Goal: Find specific page/section: Find specific page/section

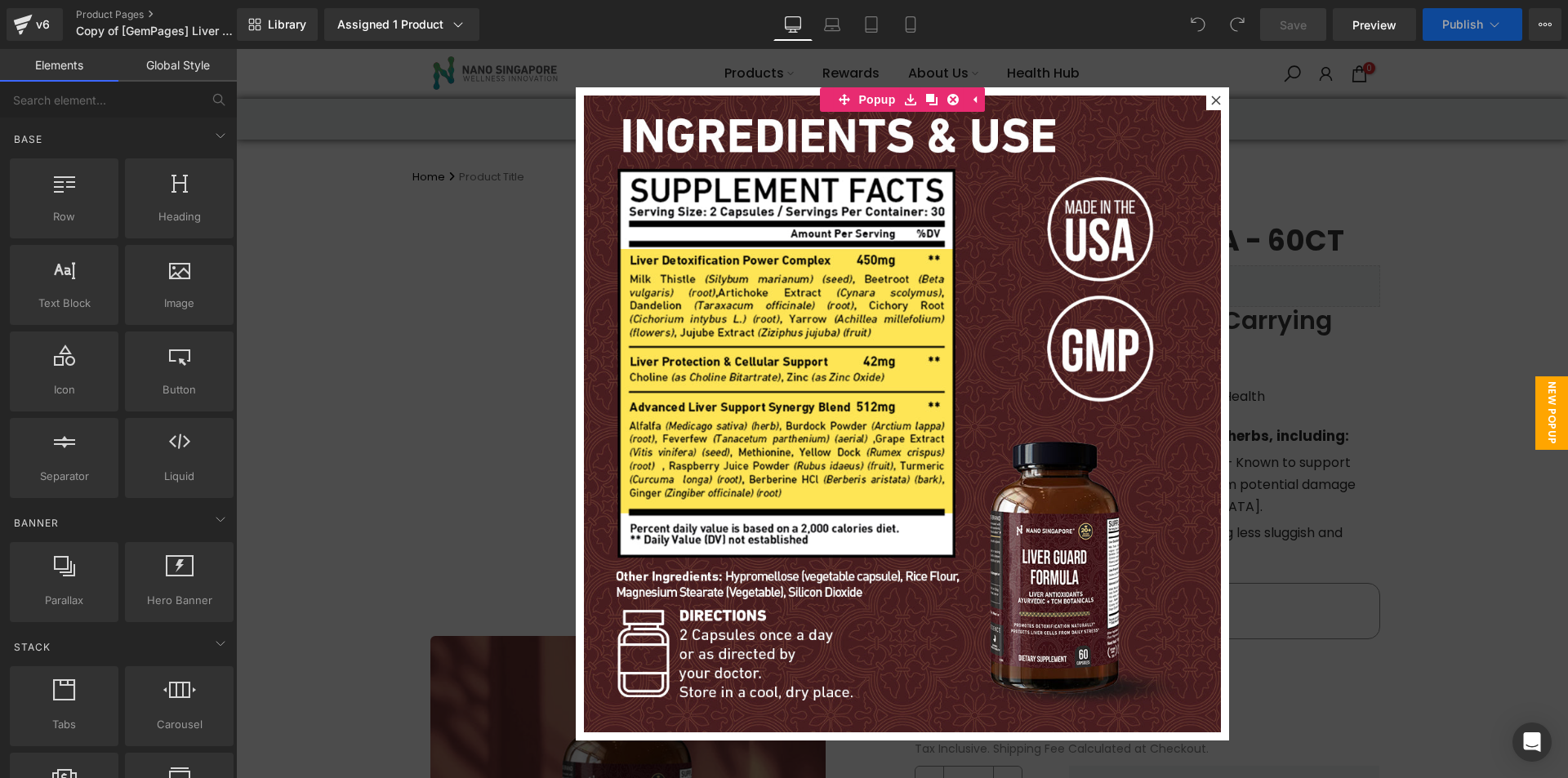
click at [1212, 97] on icon at bounding box center [1216, 100] width 10 height 10
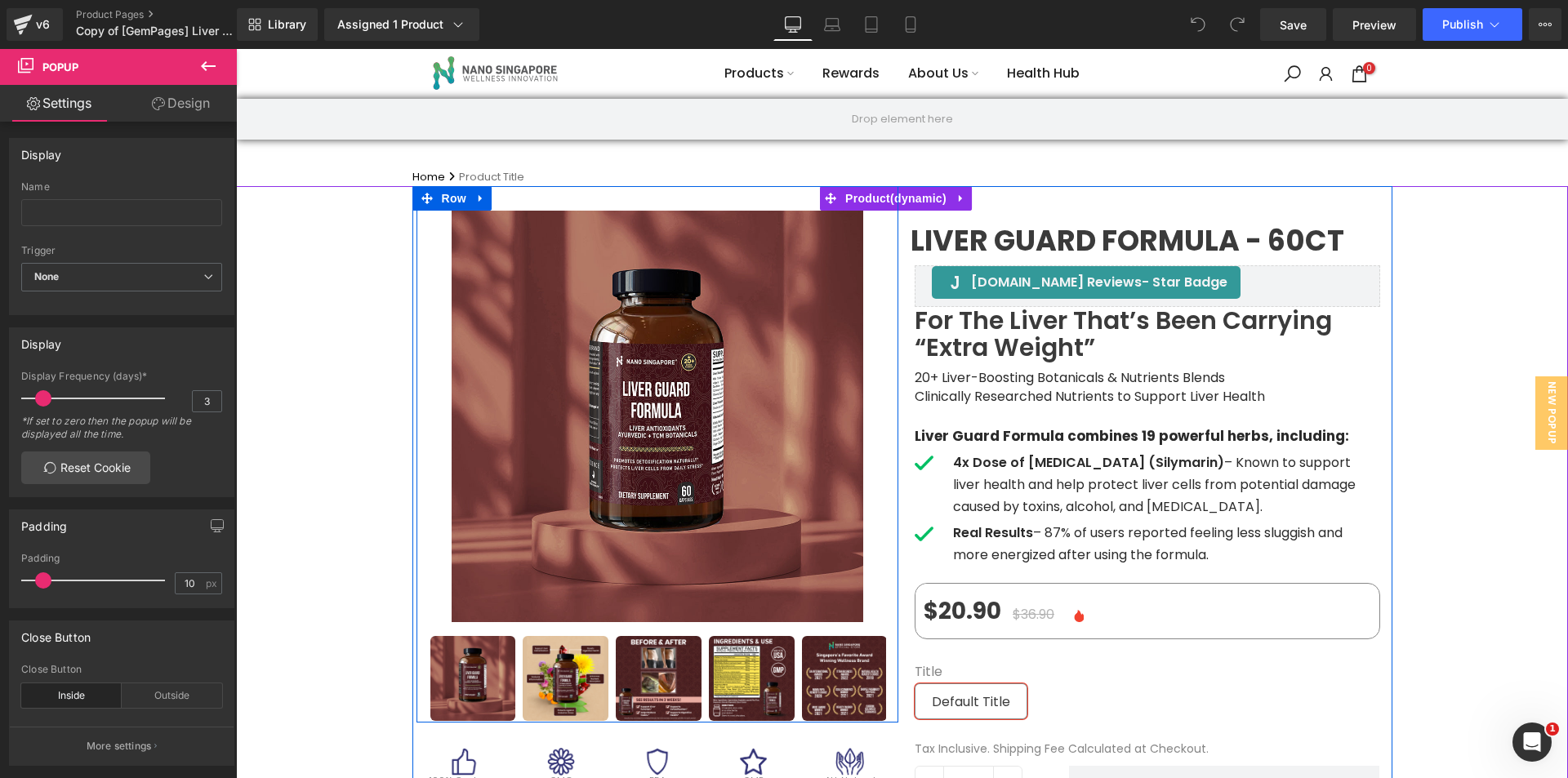
click at [427, 551] on img at bounding box center [814, 272] width 817 height 817
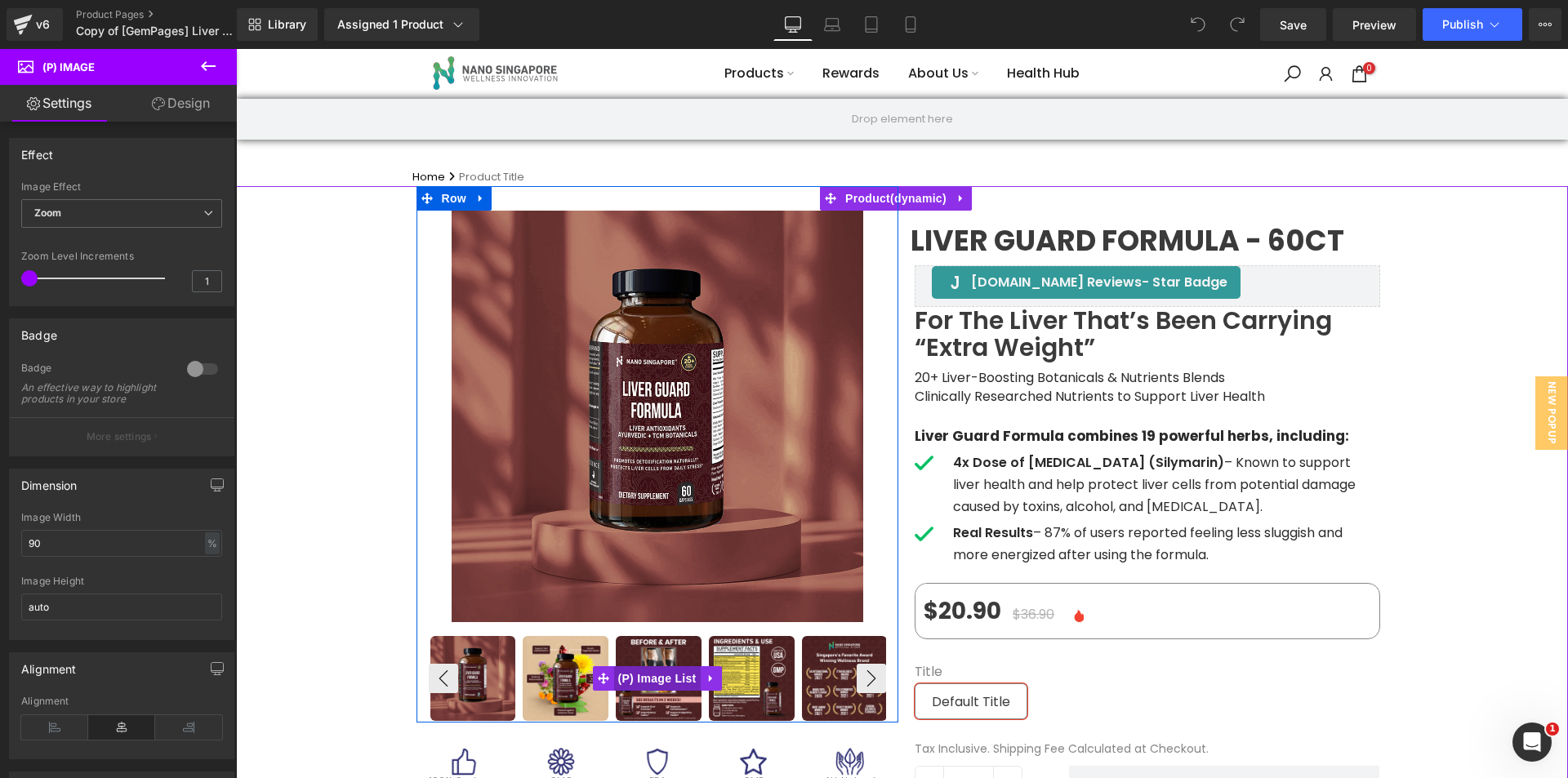
click at [642, 677] on span "(P) Image List" at bounding box center [657, 678] width 86 height 24
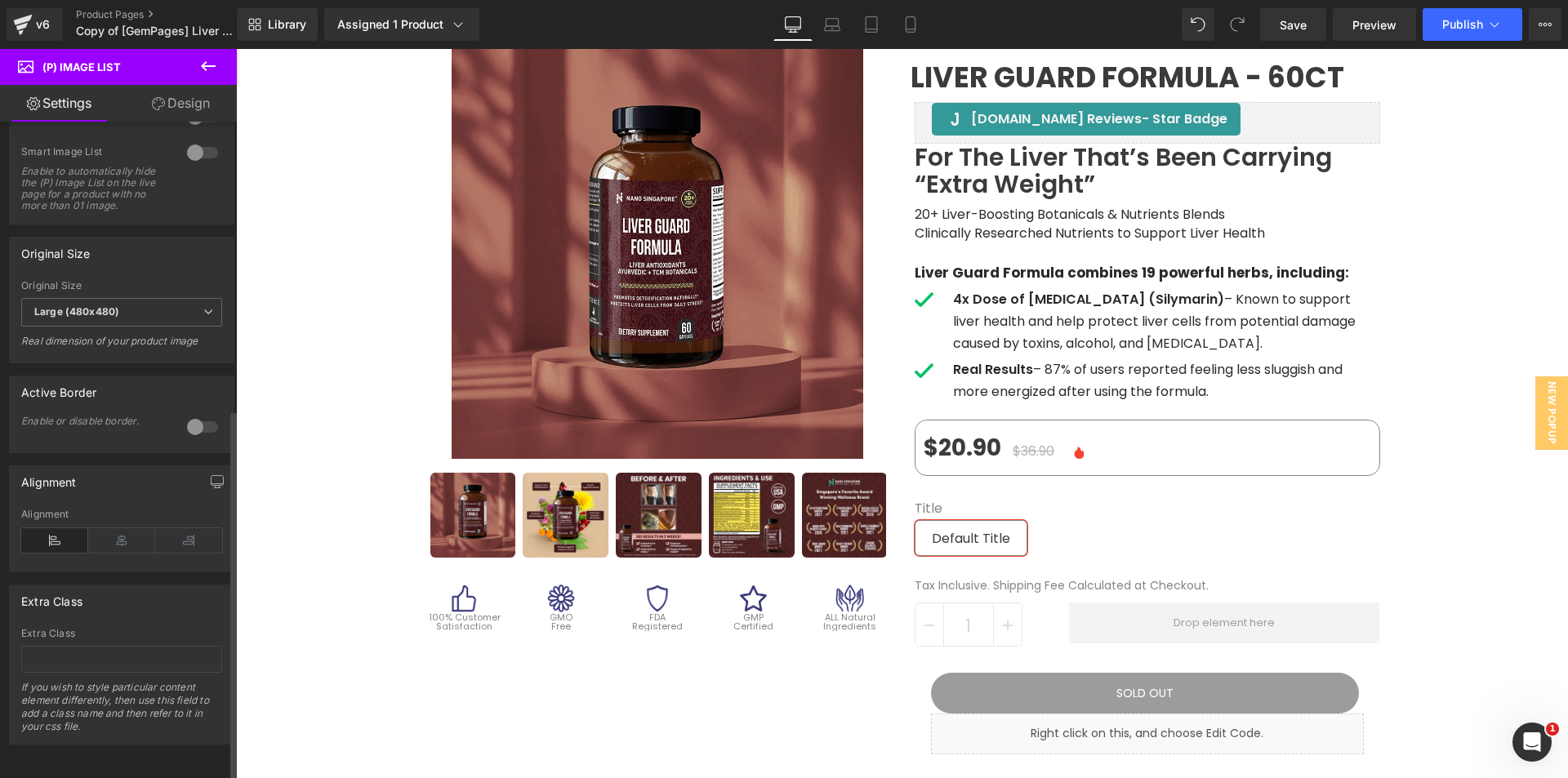
scroll to position [519, 0]
click at [187, 105] on link "Design" at bounding box center [180, 103] width 119 height 37
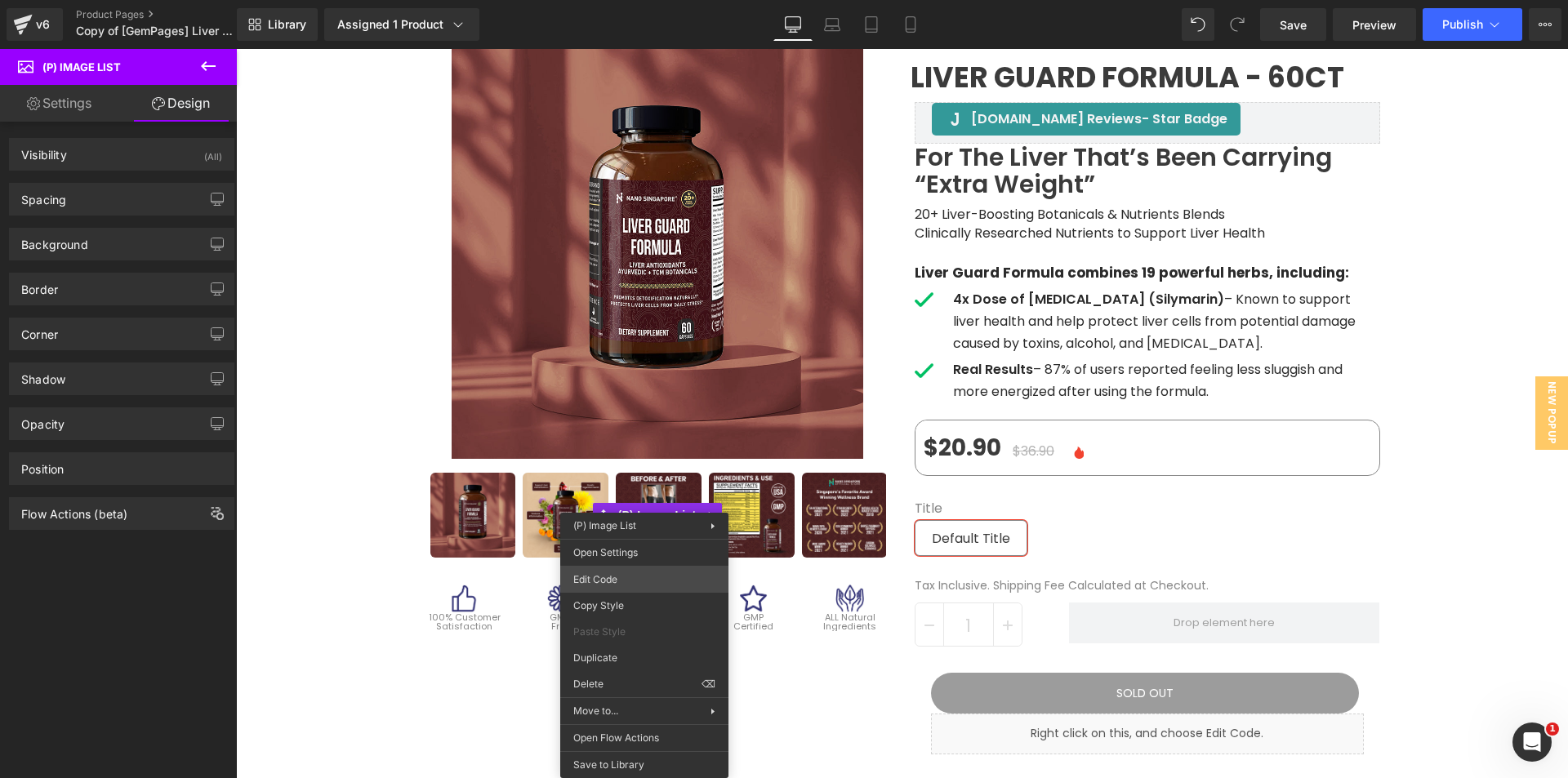
click at [646, 0] on div "(P) Image List You are previewing how the will restyle your page. You can not e…" at bounding box center [784, 0] width 1568 height 0
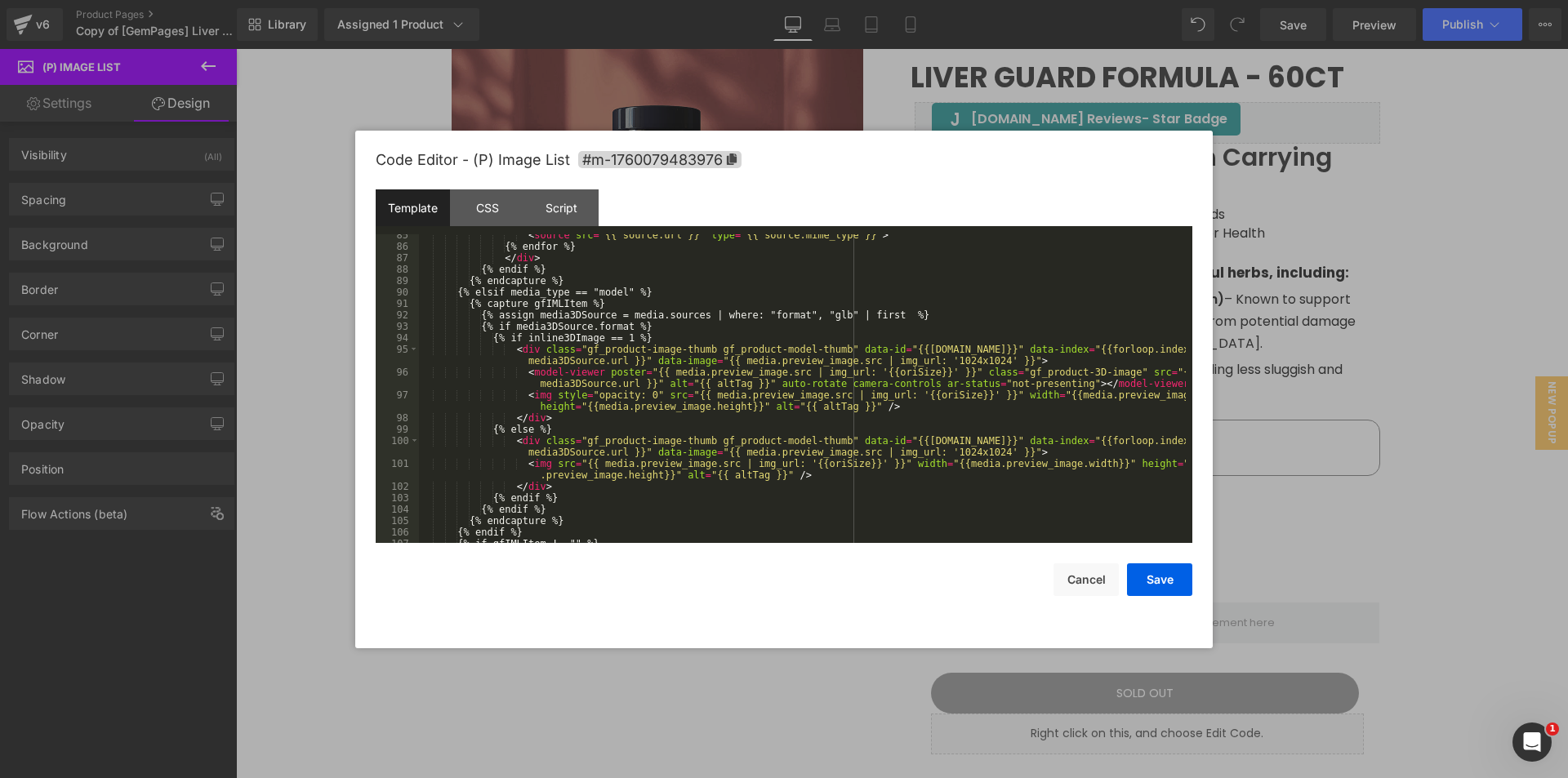
scroll to position [901, 0]
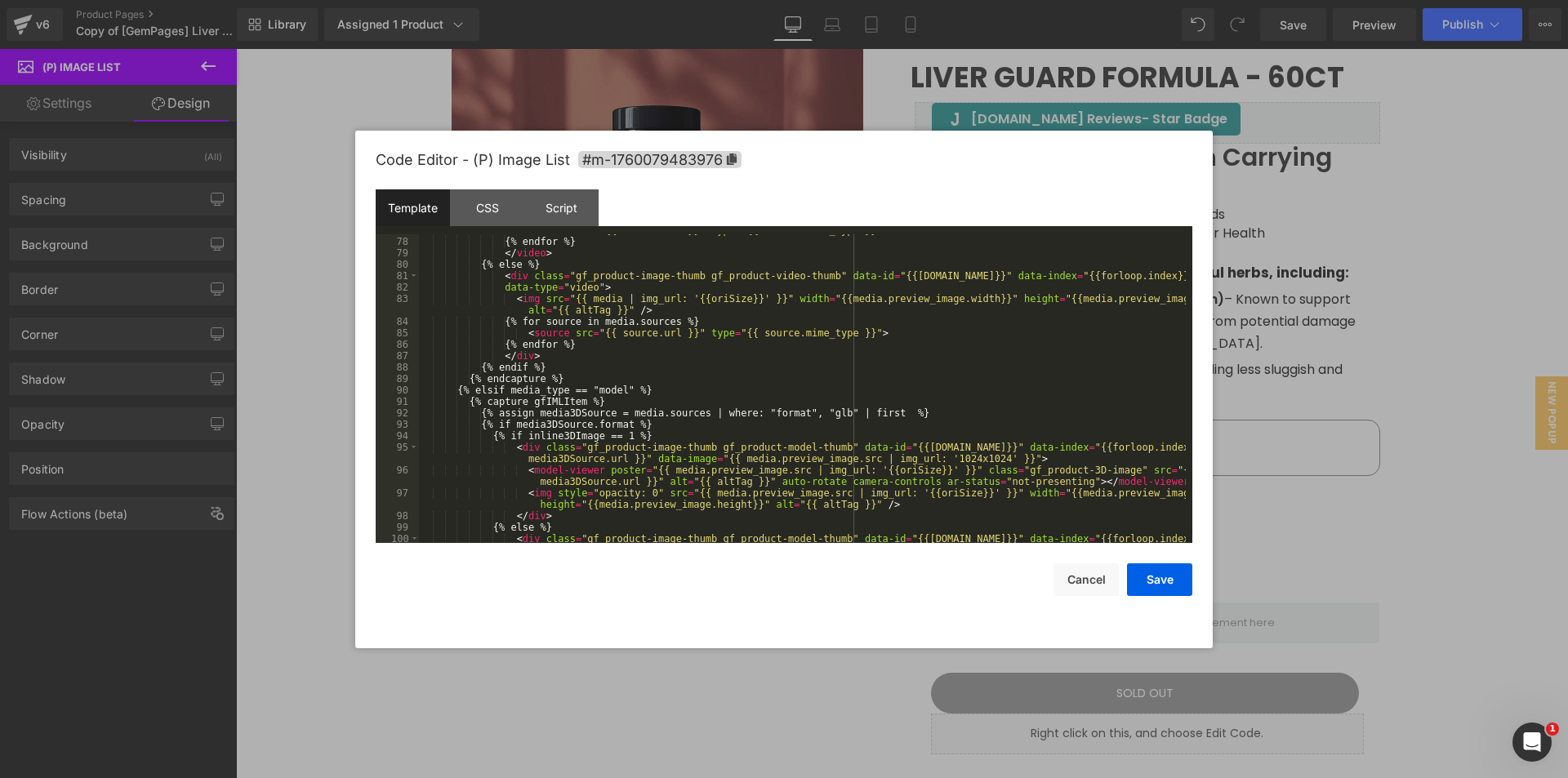
click at [308, 223] on div at bounding box center [784, 389] width 1568 height 778
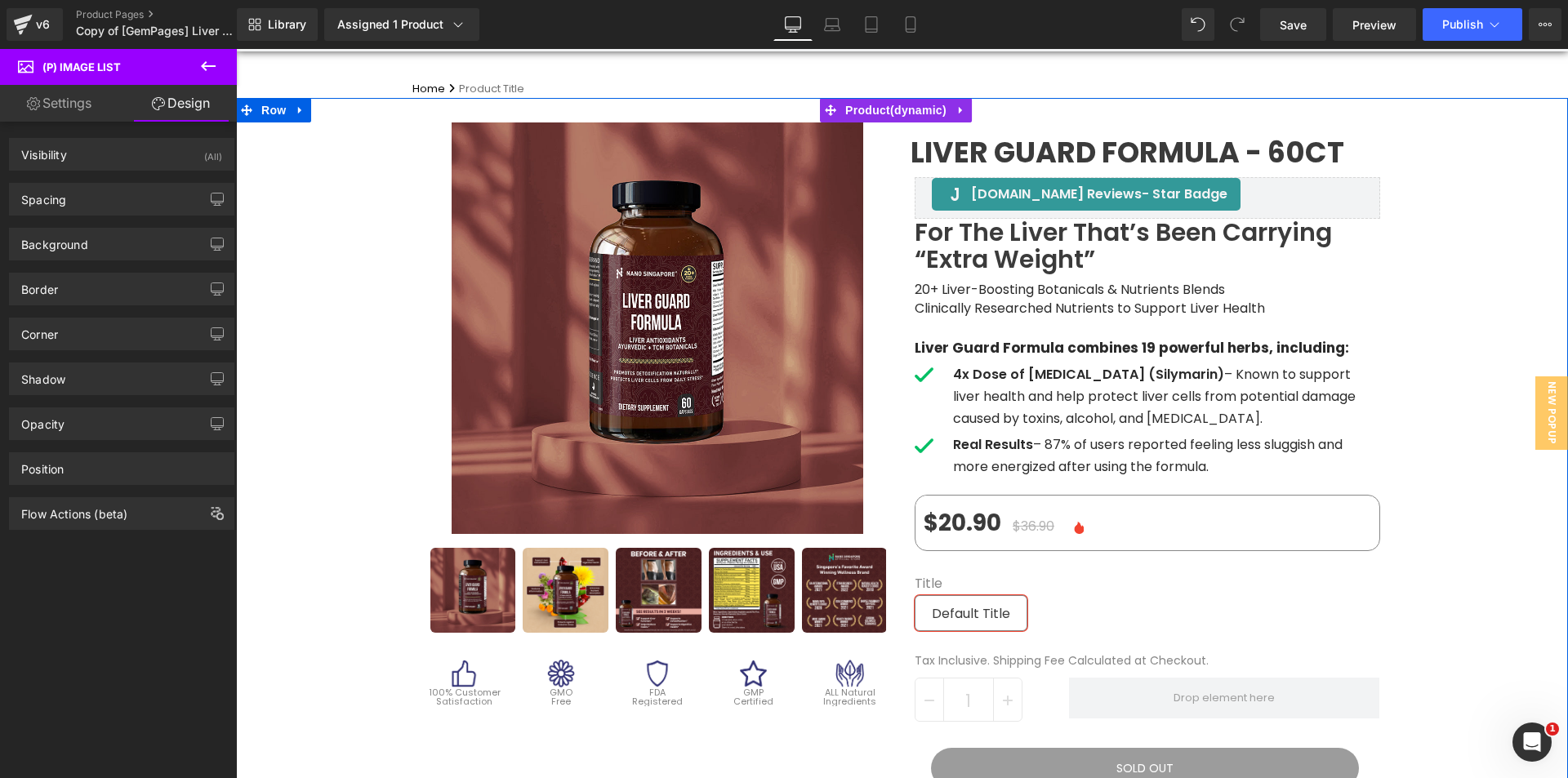
scroll to position [82, 0]
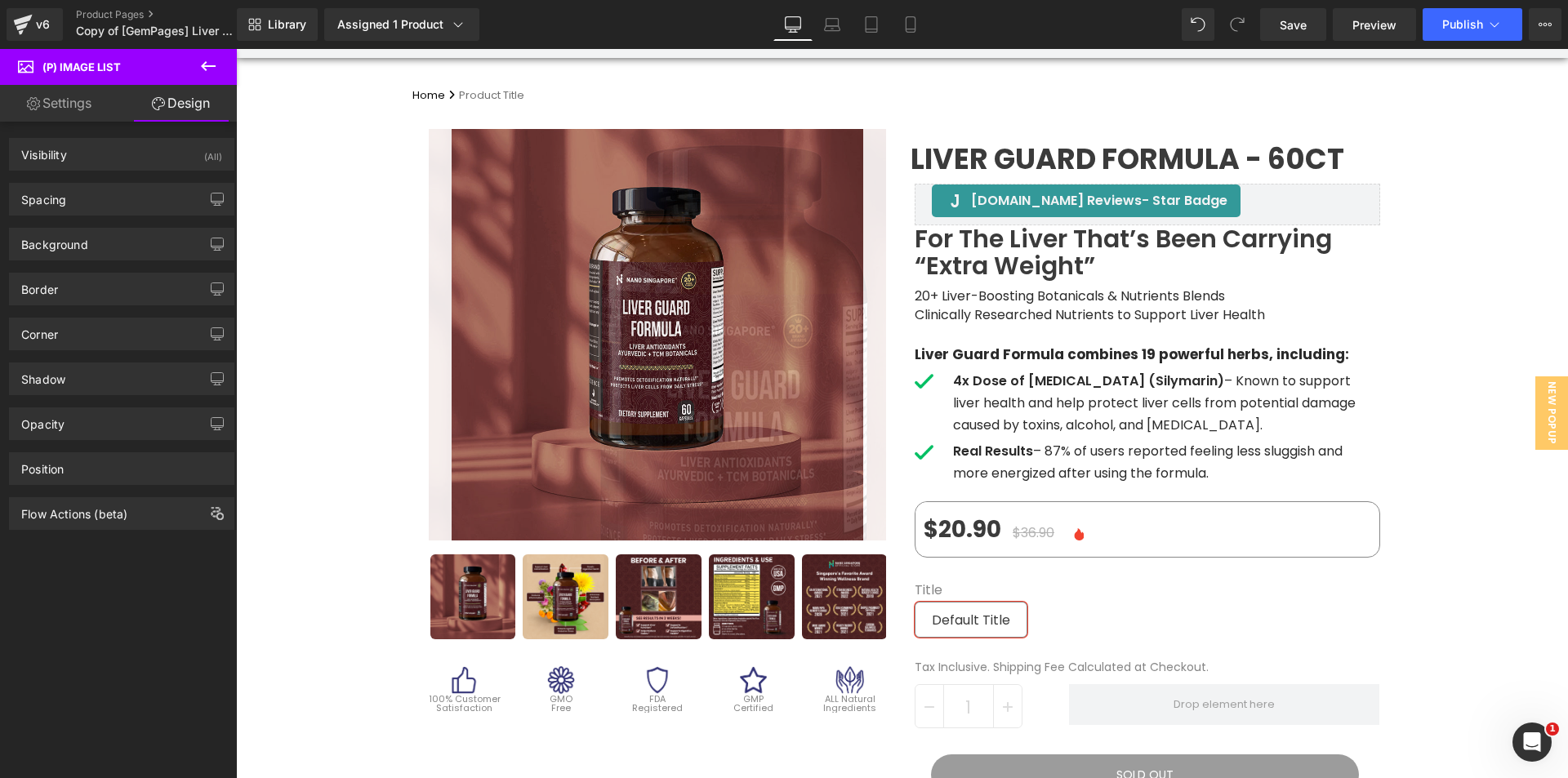
click at [555, 228] on img at bounding box center [735, 438] width 817 height 817
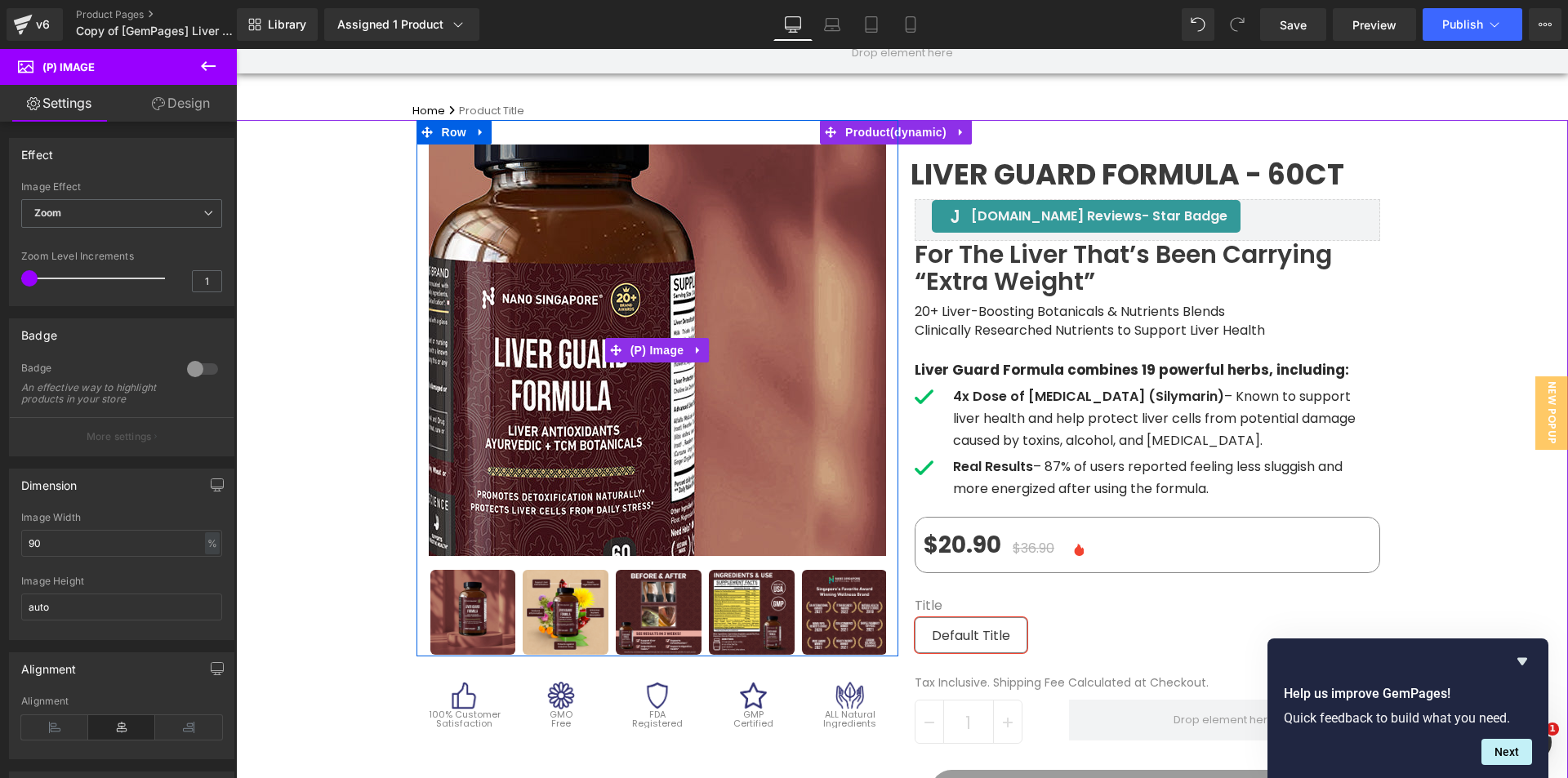
scroll to position [0, 0]
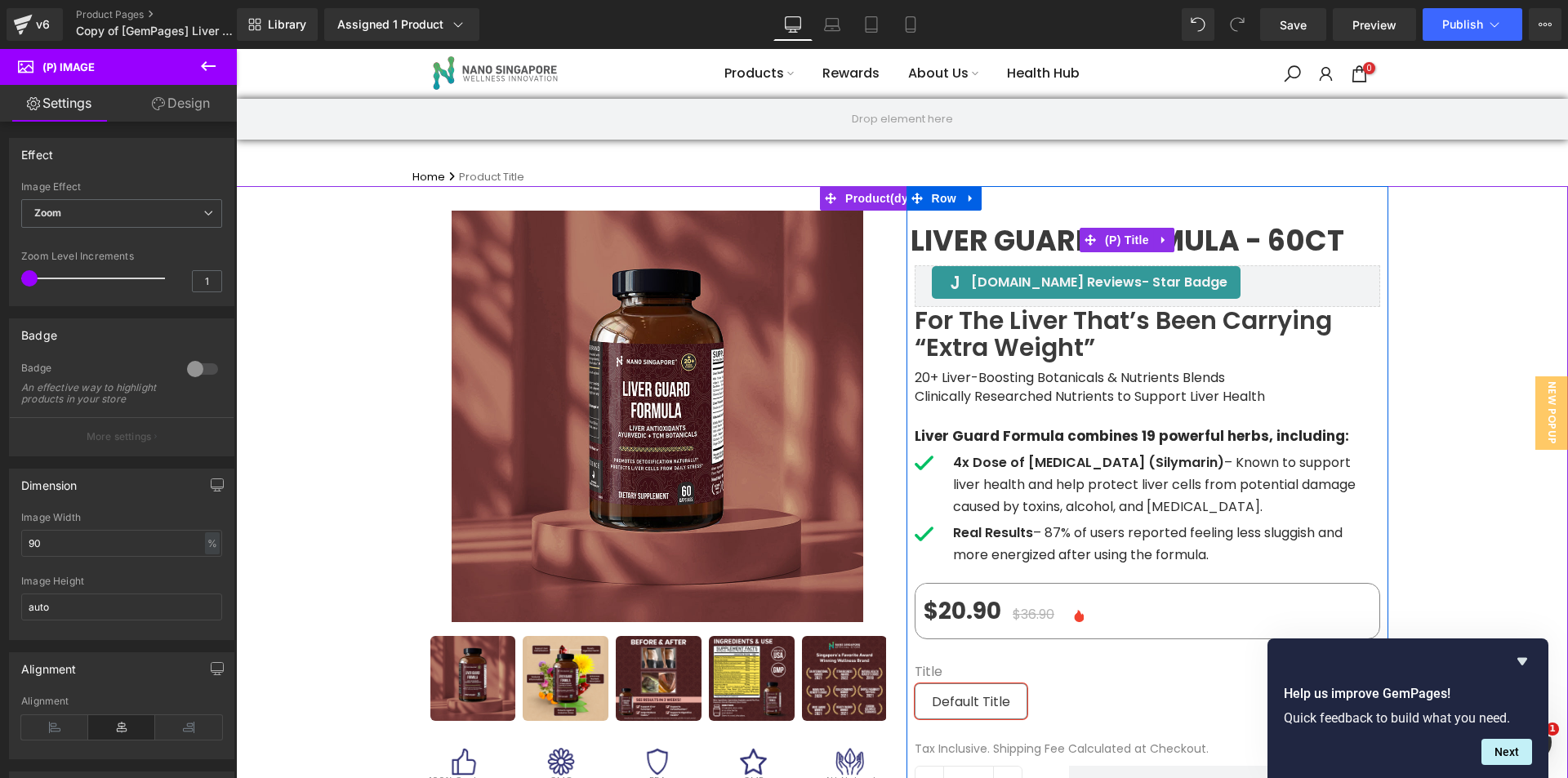
click at [1319, 234] on span "Liver Guard Formula - 60ct" at bounding box center [1127, 241] width 433 height 15
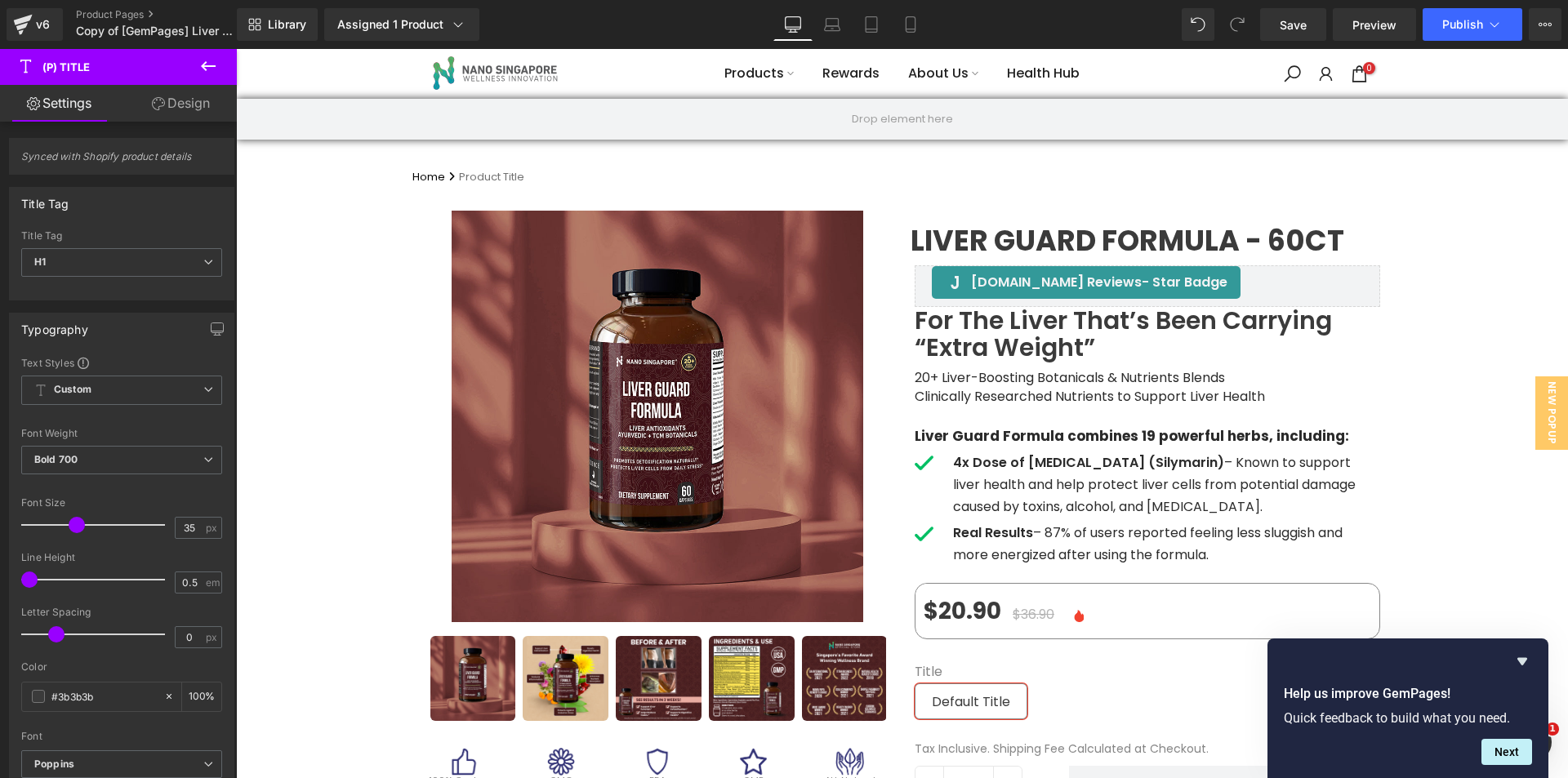
drag, startPoint x: 1567, startPoint y: 89, endPoint x: 1804, endPoint y: 73, distance: 237.5
click at [118, 18] on link "Product Pages" at bounding box center [170, 15] width 188 height 13
